Goal: Task Accomplishment & Management: Manage account settings

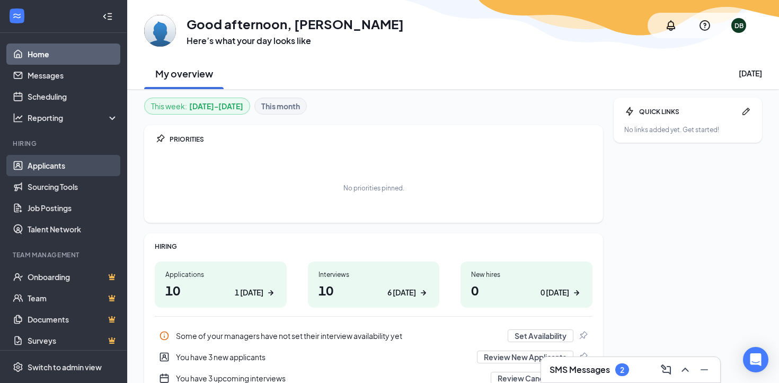
click at [47, 165] on link "Applicants" at bounding box center [73, 165] width 91 height 21
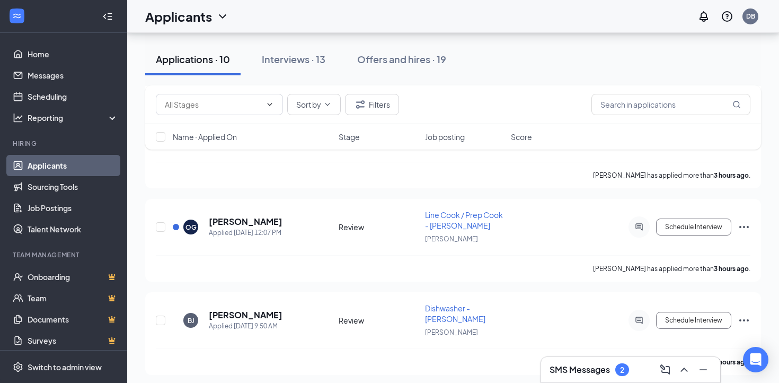
scroll to position [290, 0]
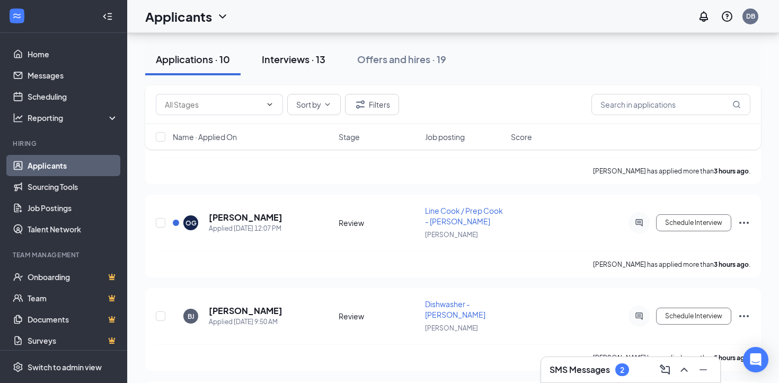
click at [311, 62] on div "Interviews · 13" at bounding box center [294, 58] width 64 height 13
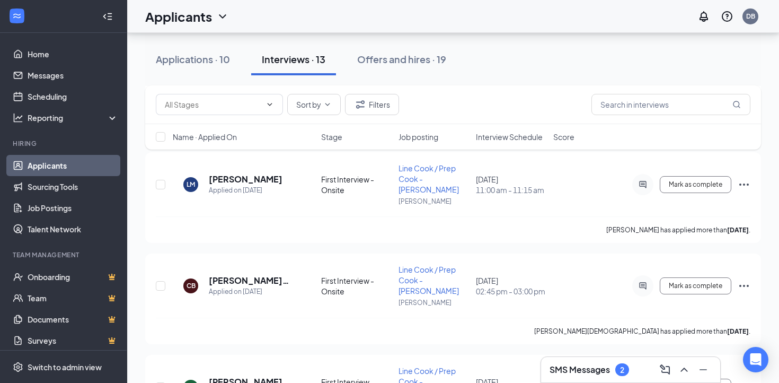
scroll to position [539, 0]
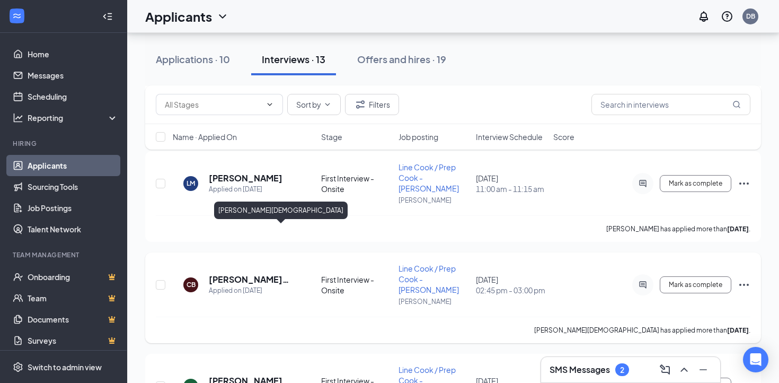
click at [267, 273] on h5 "[PERSON_NAME][DEMOGRAPHIC_DATA]" at bounding box center [256, 279] width 94 height 12
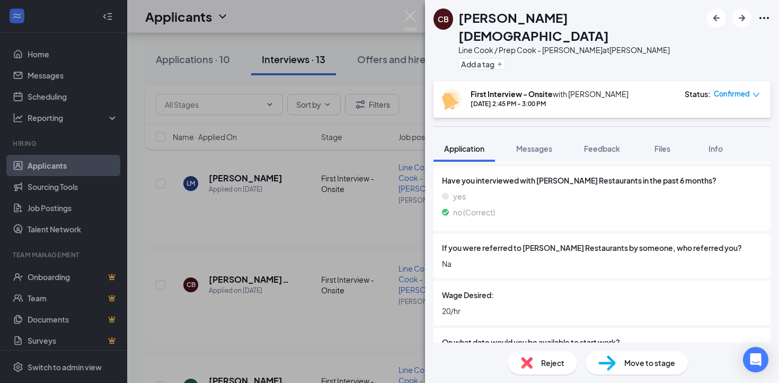
scroll to position [541, 0]
click at [499, 61] on icon "Plus" at bounding box center [500, 64] width 6 height 6
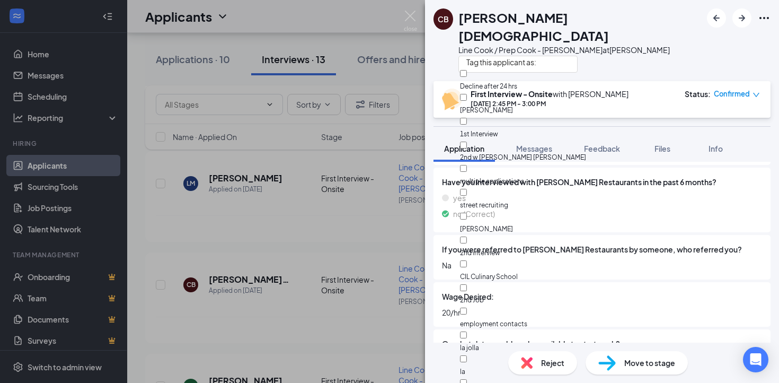
click at [475, 80] on div at bounding box center [523, 80] width 126 height 0
click at [467, 76] on input "Decline after 24 hrs" at bounding box center [463, 73] width 7 height 7
click at [473, 80] on div at bounding box center [523, 80] width 126 height 0
click at [467, 76] on input "Decline after 24 hrs" at bounding box center [463, 73] width 7 height 7
click at [471, 80] on div at bounding box center [523, 80] width 126 height 0
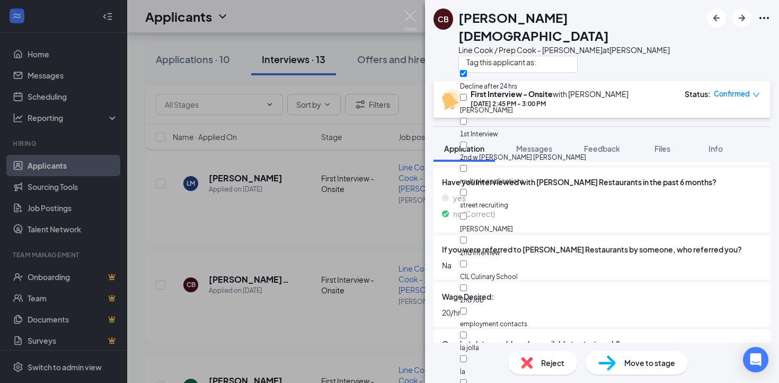
click at [467, 77] on input "Decline after 24 hrs" at bounding box center [463, 73] width 7 height 7
click at [517, 82] on span "Decline after 24 hrs" at bounding box center [488, 86] width 57 height 8
click at [467, 77] on input "Decline after 24 hrs" at bounding box center [463, 73] width 7 height 7
click at [517, 82] on span "Decline after 24 hrs" at bounding box center [488, 86] width 57 height 8
click at [467, 77] on input "Decline after 24 hrs" at bounding box center [463, 73] width 7 height 7
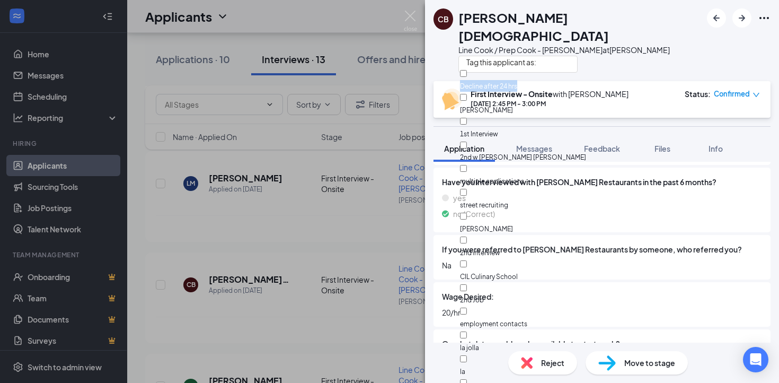
click at [517, 82] on span "Decline after 24 hrs" at bounding box center [488, 86] width 57 height 8
click at [467, 77] on input "Decline after 24 hrs" at bounding box center [463, 73] width 7 height 7
click at [476, 80] on div at bounding box center [523, 80] width 126 height 0
click at [467, 75] on input "Decline after 24 hrs" at bounding box center [463, 73] width 7 height 7
click at [476, 80] on div at bounding box center [523, 80] width 126 height 0
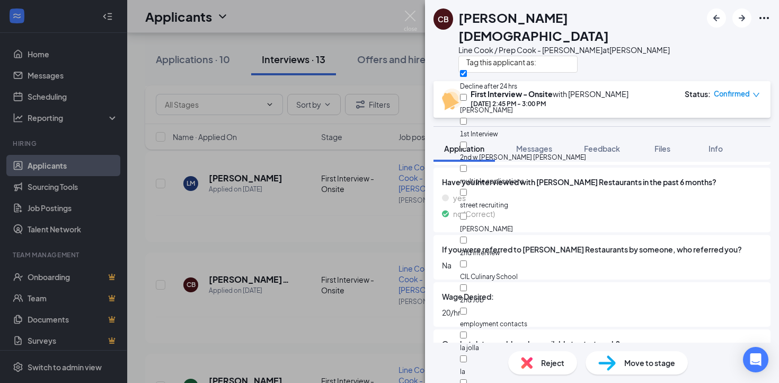
click at [467, 75] on input "Decline after 24 hrs" at bounding box center [463, 73] width 7 height 7
click at [467, 76] on input "Decline after 24 hrs" at bounding box center [463, 73] width 7 height 7
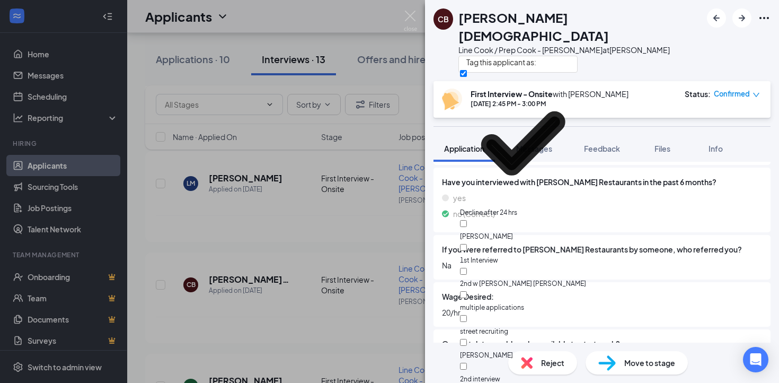
click at [467, 76] on input "Decline after 24 hrs" at bounding box center [463, 73] width 7 height 7
checkbox input "true"
click at [649, 26] on div "CB [PERSON_NAME] [PERSON_NAME] / Prep [PERSON_NAME] - [PERSON_NAME] at [PERSON_…" at bounding box center [602, 40] width 354 height 81
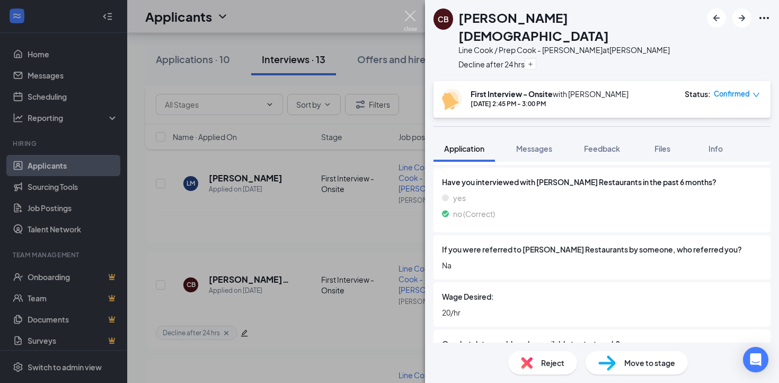
click at [409, 17] on img at bounding box center [410, 21] width 13 height 21
